Goal: Transaction & Acquisition: Purchase product/service

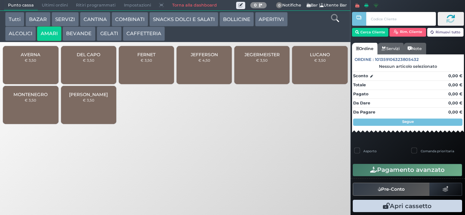
click at [269, 57] on span "JEGERMEISTER" at bounding box center [261, 54] width 35 height 5
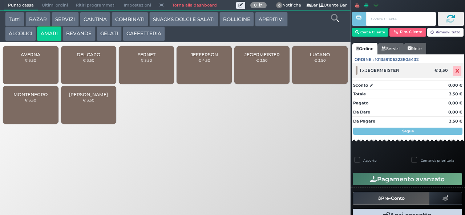
click at [455, 71] on icon at bounding box center [457, 71] width 4 height 0
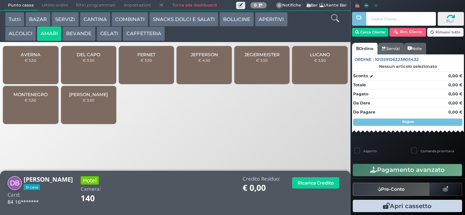
click at [264, 57] on span "JEGERMEISTER" at bounding box center [261, 54] width 35 height 5
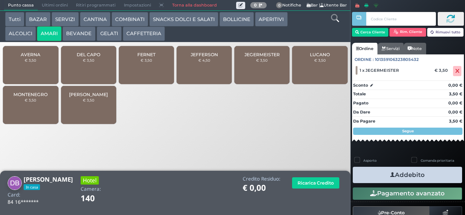
click at [400, 179] on button "Addebito" at bounding box center [407, 175] width 109 height 16
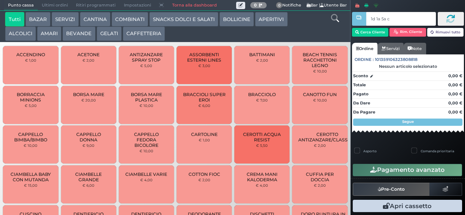
type input "1d 1a 5a c3"
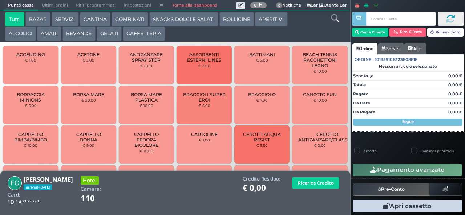
click at [141, 38] on button "CAFFETTERIA" at bounding box center [144, 34] width 42 height 15
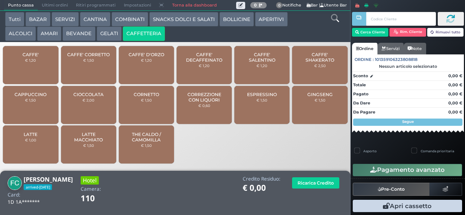
click at [84, 57] on span "CAFFE' CORRETTO" at bounding box center [88, 54] width 42 height 5
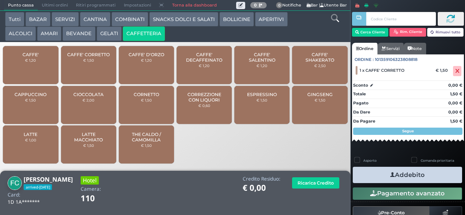
click at [391, 175] on button "Addebito" at bounding box center [407, 175] width 109 height 16
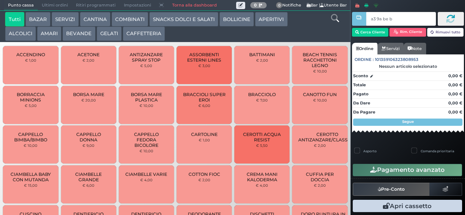
type input "a3 9a be b9"
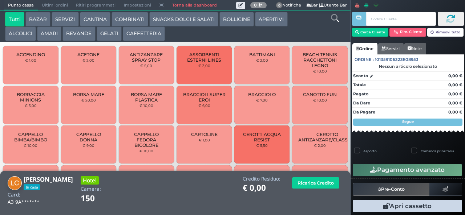
click at [74, 34] on button "BEVANDE" at bounding box center [78, 34] width 33 height 15
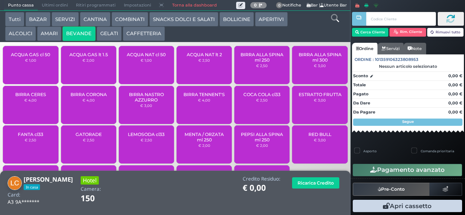
click at [198, 57] on span "ACQUA NAT lt 2" at bounding box center [204, 54] width 35 height 5
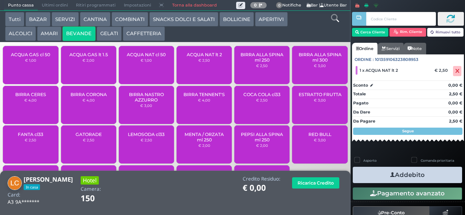
click at [415, 175] on button "Addebito" at bounding box center [407, 175] width 109 height 16
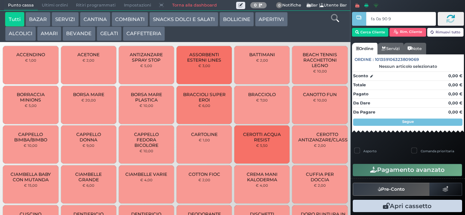
type input "fa 0a 90 9a"
click at [176, 20] on button "SNACKS DOLCI E SALATI" at bounding box center [183, 19] width 69 height 15
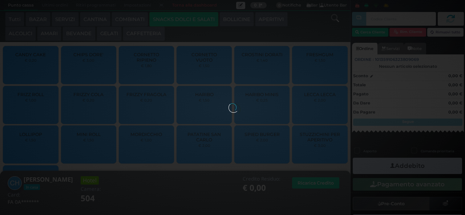
click at [228, 103] on div at bounding box center [232, 107] width 8 height 8
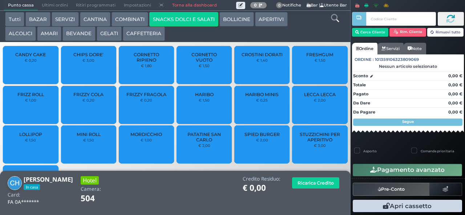
click at [132, 20] on button "COMBINATI" at bounding box center [129, 19] width 37 height 15
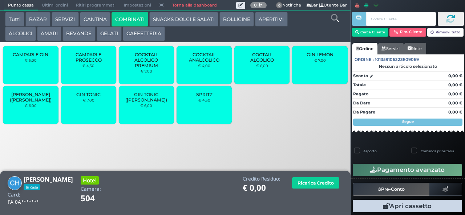
click at [208, 97] on span "SPRITZ" at bounding box center [204, 94] width 16 height 5
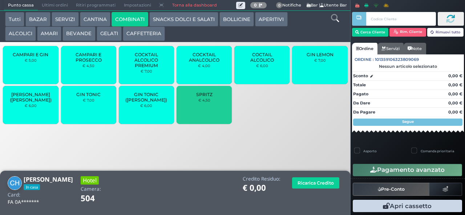
click at [103, 18] on button "CANTINA" at bounding box center [95, 19] width 31 height 15
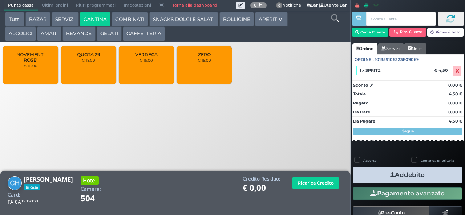
click at [51, 33] on button "AMARI" at bounding box center [49, 34] width 24 height 15
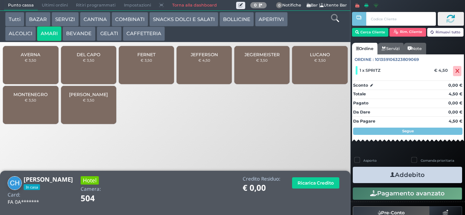
click at [22, 34] on button "ALCOLICI" at bounding box center [20, 34] width 31 height 15
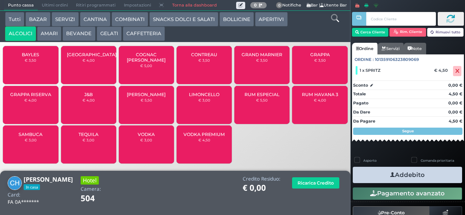
click at [33, 57] on span "BAYLES" at bounding box center [30, 54] width 17 height 5
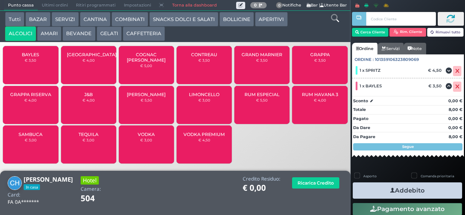
click at [439, 188] on button "Addebito" at bounding box center [407, 191] width 109 height 16
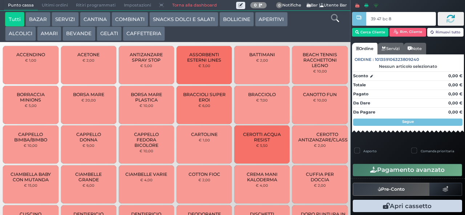
type input "39 47 bc 8b"
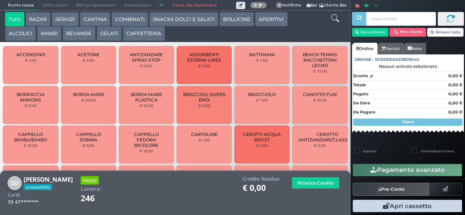
click at [58, 38] on button "AMARI" at bounding box center [49, 34] width 24 height 15
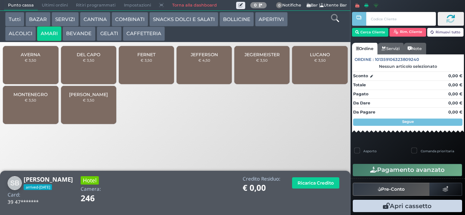
click at [25, 33] on button "ALCOLICI" at bounding box center [20, 34] width 31 height 15
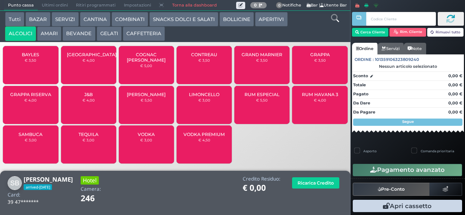
click at [28, 57] on span "BAYLES" at bounding box center [30, 54] width 17 height 5
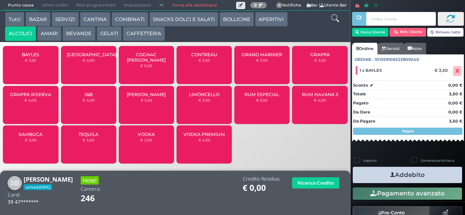
click at [52, 34] on button "AMARI" at bounding box center [49, 34] width 24 height 15
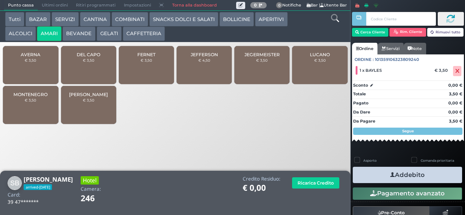
click at [20, 41] on button "ALCOLICI" at bounding box center [20, 34] width 31 height 15
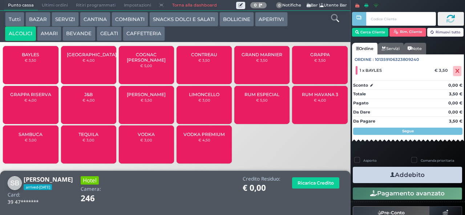
click at [96, 57] on span "[PERSON_NAME][GEOGRAPHIC_DATA]" at bounding box center [92, 54] width 50 height 5
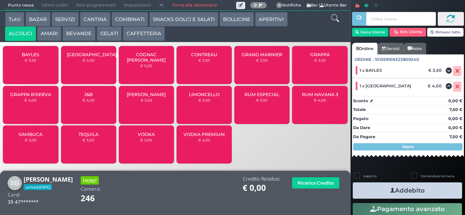
click at [404, 191] on button "Addebito" at bounding box center [407, 191] width 109 height 16
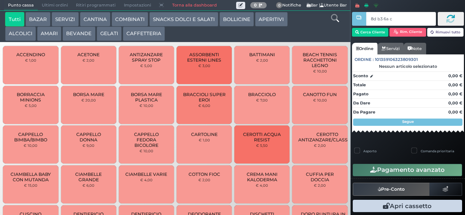
type input "8d b3 6a c3"
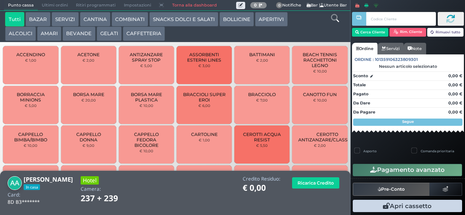
click at [47, 32] on button "AMARI" at bounding box center [49, 34] width 24 height 15
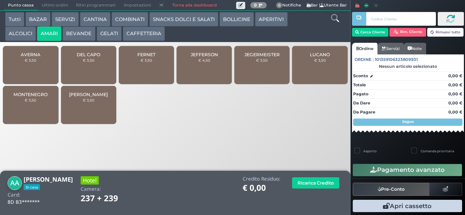
click at [146, 70] on div "FERNET € 3,50" at bounding box center [146, 65] width 55 height 38
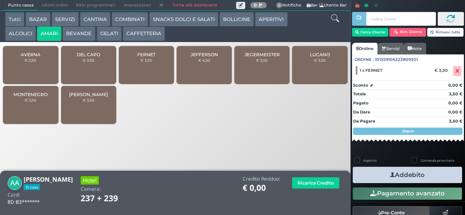
click at [147, 62] on small "€ 3,50" at bounding box center [147, 60] width 12 height 4
click at [407, 176] on button "Addebito" at bounding box center [407, 175] width 109 height 16
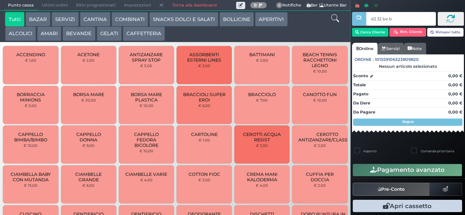
type input "d2 32 be b9"
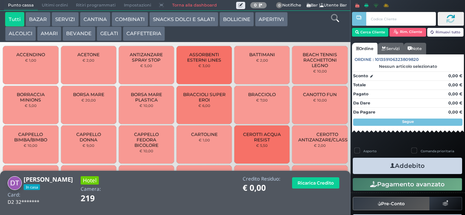
click at [56, 34] on button "AMARI" at bounding box center [49, 34] width 24 height 15
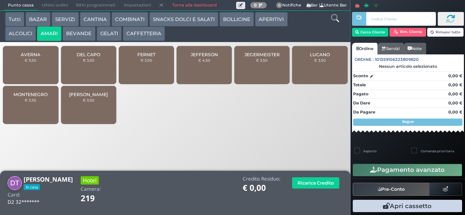
click at [84, 72] on div "DEL CAPO € 3,50" at bounding box center [88, 65] width 55 height 38
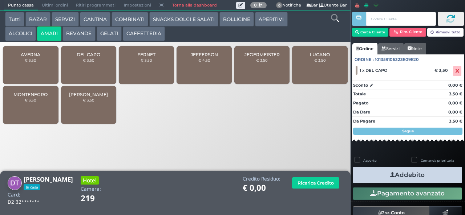
click at [74, 34] on button "BEVANDE" at bounding box center [78, 34] width 33 height 15
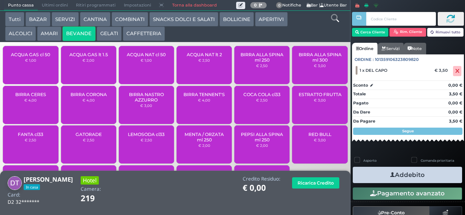
click at [142, 57] on span "ACQUA NAT cl 50" at bounding box center [146, 54] width 39 height 5
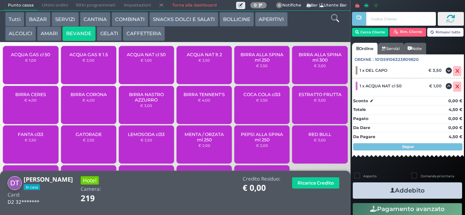
click at [390, 190] on icon "button" at bounding box center [392, 191] width 5 height 8
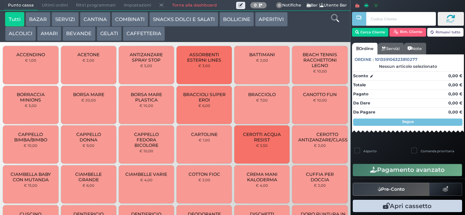
click at [382, 18] on input "text" at bounding box center [400, 19] width 69 height 14
click at [391, 19] on input "text" at bounding box center [400, 19] width 69 height 14
click at [365, 32] on button "Cerca Cliente" at bounding box center [370, 32] width 37 height 9
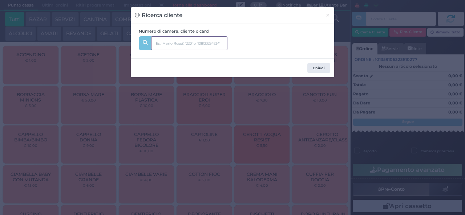
click at [165, 43] on input "text" at bounding box center [189, 43] width 76 height 14
type input "131"
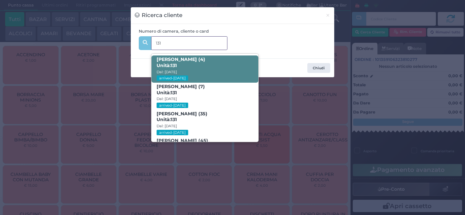
click at [194, 61] on b "Ciro Mariello (4) Unità: 131" at bounding box center [181, 63] width 49 height 12
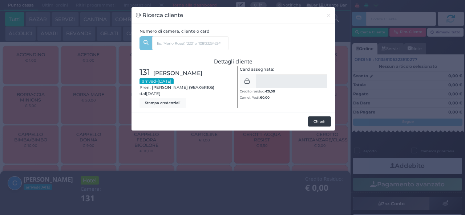
click at [317, 121] on button "Chiudi" at bounding box center [319, 122] width 23 height 10
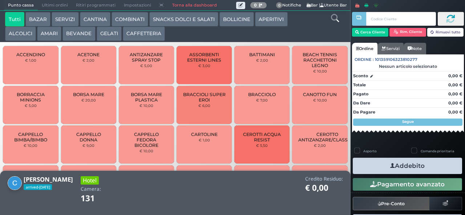
click at [81, 33] on button "BEVANDE" at bounding box center [78, 34] width 33 height 15
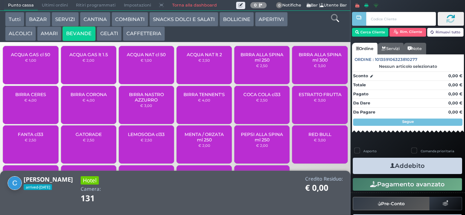
click at [336, 18] on icon at bounding box center [335, 18] width 8 height 8
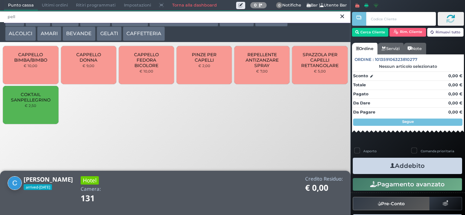
type input "pell"
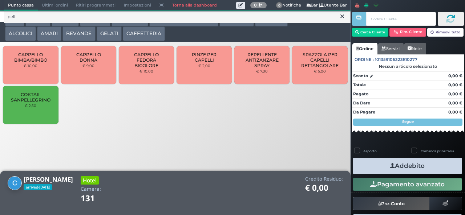
click at [25, 103] on span "COKTAIL SANPELLEGRINO" at bounding box center [30, 97] width 43 height 11
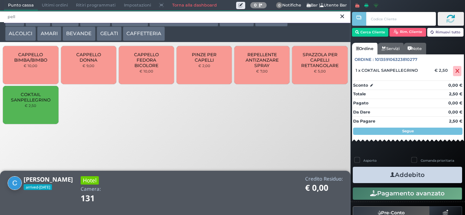
click at [337, 17] on input "pell" at bounding box center [177, 17] width 346 height 13
click at [338, 19] on input "pell" at bounding box center [177, 17] width 346 height 13
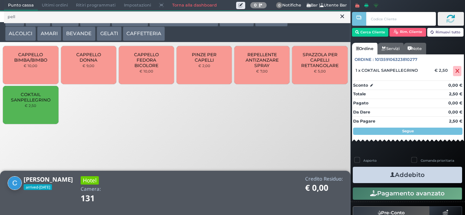
click at [342, 16] on icon at bounding box center [342, 16] width 4 height 7
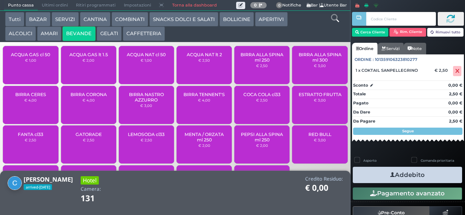
click at [153, 34] on button "CAFFETTERIA" at bounding box center [144, 34] width 42 height 15
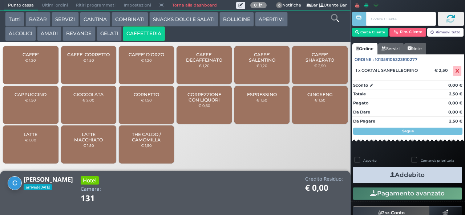
click at [77, 36] on button "BEVANDE" at bounding box center [78, 34] width 33 height 15
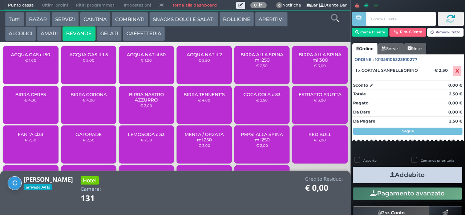
click at [82, 57] on span "ACQUA GAS lt 1.5" at bounding box center [88, 54] width 38 height 5
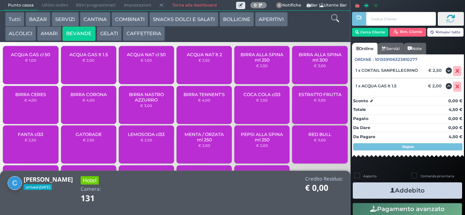
click at [140, 17] on button "COMBINATI" at bounding box center [129, 19] width 37 height 15
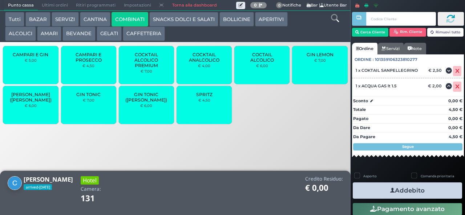
click at [84, 110] on div "GIN TONIC € 7,00" at bounding box center [88, 105] width 55 height 38
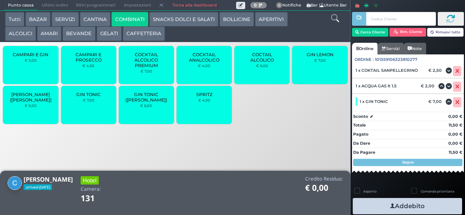
click at [418, 206] on button "Addebito" at bounding box center [407, 206] width 109 height 16
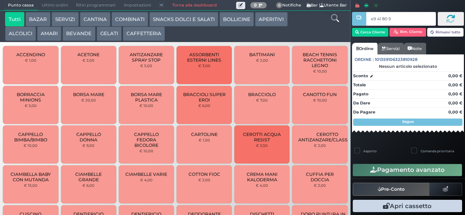
type input "e9 41 80 94"
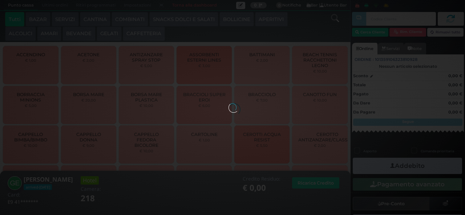
click at [158, 33] on button "CAFFETTERIA" at bounding box center [144, 34] width 42 height 15
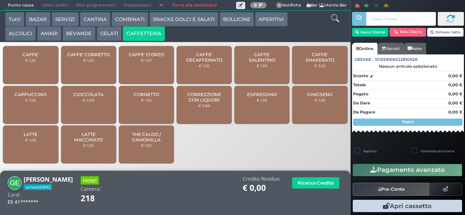
click at [139, 18] on button "COMBINATI" at bounding box center [129, 19] width 37 height 15
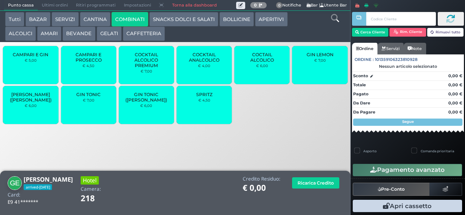
click at [82, 33] on button "BEVANDE" at bounding box center [78, 34] width 33 height 15
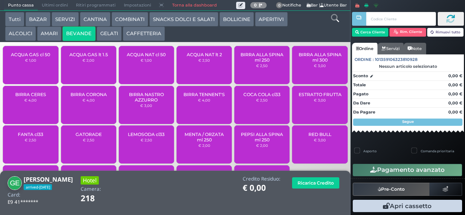
click at [110, 34] on button "GELATI" at bounding box center [109, 34] width 25 height 15
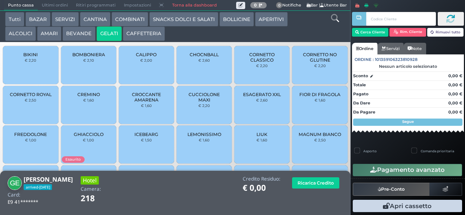
click at [81, 34] on button "BEVANDE" at bounding box center [78, 34] width 33 height 15
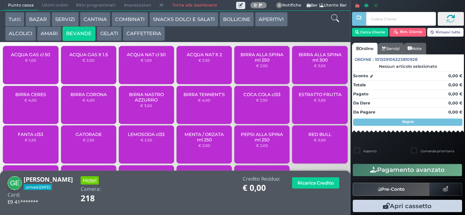
click at [201, 57] on span "ACQUA NAT lt 2" at bounding box center [204, 54] width 35 height 5
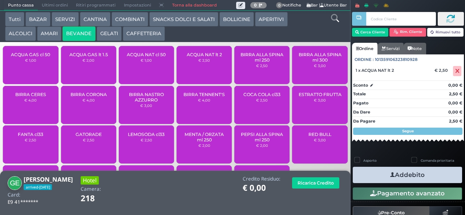
click at [428, 177] on button "Addebito" at bounding box center [407, 175] width 109 height 16
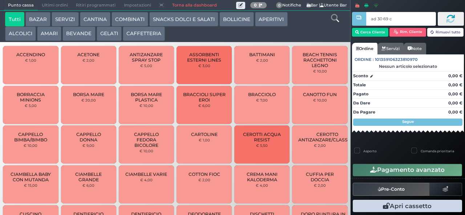
type input "ad 30 69 c3"
type input "5d e7 45 c3"
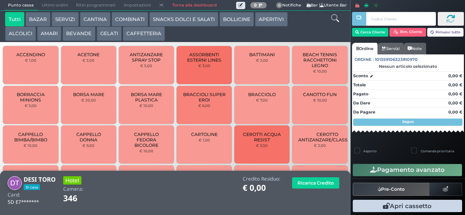
click at [118, 34] on button "GELATI" at bounding box center [109, 34] width 25 height 15
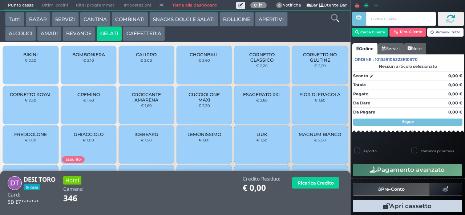
click at [60, 36] on button "AMARI" at bounding box center [49, 34] width 24 height 15
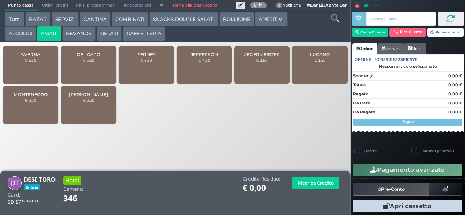
click at [24, 33] on button "ALCOLICI" at bounding box center [20, 34] width 31 height 15
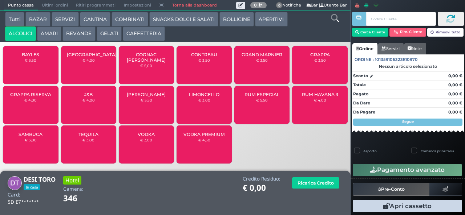
click at [274, 19] on button "APERITIVI" at bounding box center [271, 19] width 32 height 15
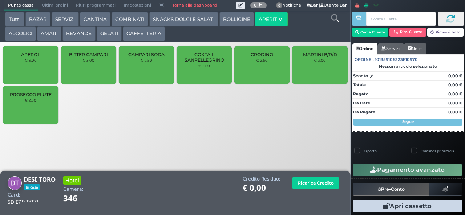
click at [319, 62] on small "€ 3,00" at bounding box center [320, 60] width 12 height 4
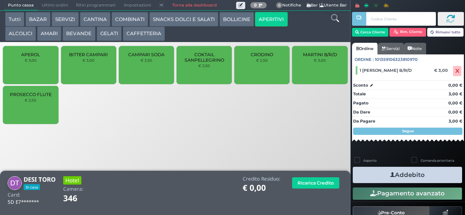
click at [92, 37] on button "BEVANDE" at bounding box center [78, 34] width 33 height 15
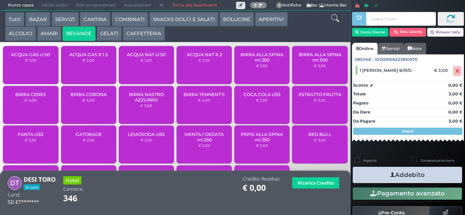
click at [50, 32] on button "AMARI" at bounding box center [49, 34] width 24 height 15
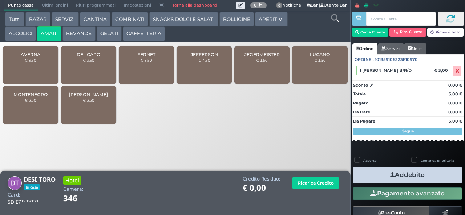
click at [87, 57] on span "DEL CAPO" at bounding box center [89, 54] width 24 height 5
click at [85, 57] on span "DEL CAPO" at bounding box center [89, 54] width 24 height 5
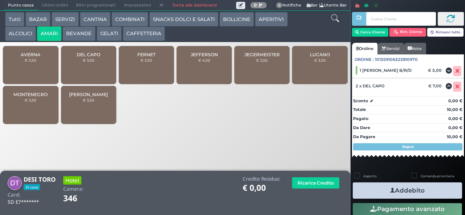
click at [259, 57] on span "JEGERMEISTER" at bounding box center [261, 54] width 35 height 5
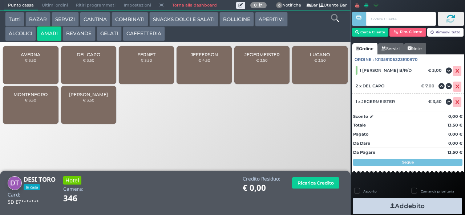
click at [138, 31] on button "CAFFETTERIA" at bounding box center [144, 34] width 42 height 15
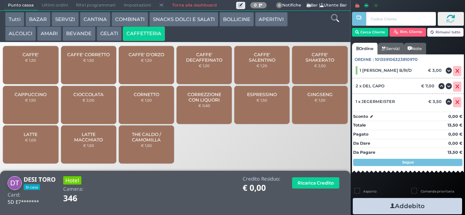
click at [333, 63] on span "CAFFE' SHAKERATO" at bounding box center [319, 57] width 43 height 11
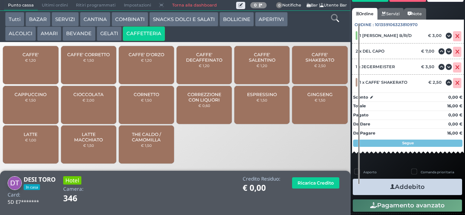
click at [428, 190] on button "Addebito" at bounding box center [407, 187] width 109 height 16
